Goal: Check status: Check status

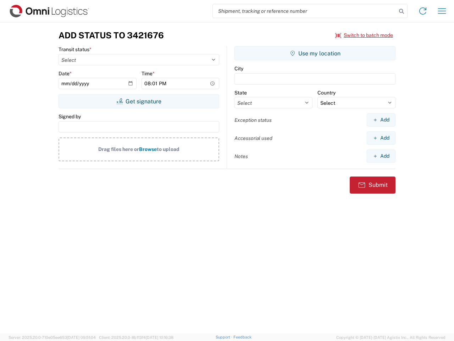
click at [305, 11] on input "search" at bounding box center [305, 10] width 184 height 13
click at [402, 11] on icon at bounding box center [402, 11] width 10 height 10
click at [423, 11] on icon at bounding box center [422, 10] width 11 height 11
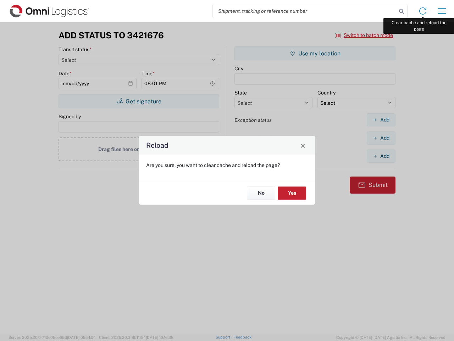
click at [442, 11] on div "Reload Are you sure, you want to clear cache and reload the page? No Yes" at bounding box center [227, 170] width 454 height 341
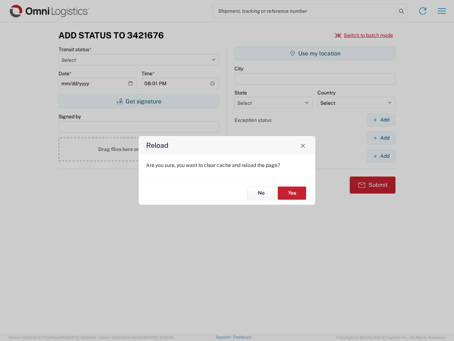
click at [365, 35] on div "Reload Are you sure, you want to clear cache and reload the page? No Yes" at bounding box center [227, 170] width 454 height 341
click at [139, 101] on div "Reload Are you sure, you want to clear cache and reload the page? No Yes" at bounding box center [227, 170] width 454 height 341
click at [315, 53] on div "Reload Are you sure, you want to clear cache and reload the page? No Yes" at bounding box center [227, 170] width 454 height 341
click at [381, 120] on div "Reload Are you sure, you want to clear cache and reload the page? No Yes" at bounding box center [227, 170] width 454 height 341
click at [381, 138] on div "Reload Are you sure, you want to clear cache and reload the page? No Yes" at bounding box center [227, 170] width 454 height 341
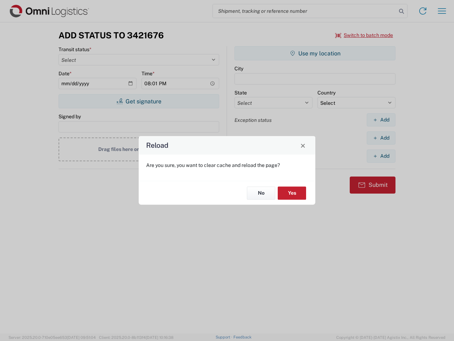
click at [381, 156] on div "Reload Are you sure, you want to clear cache and reload the page? No Yes" at bounding box center [227, 170] width 454 height 341
